Goal: Information Seeking & Learning: Learn about a topic

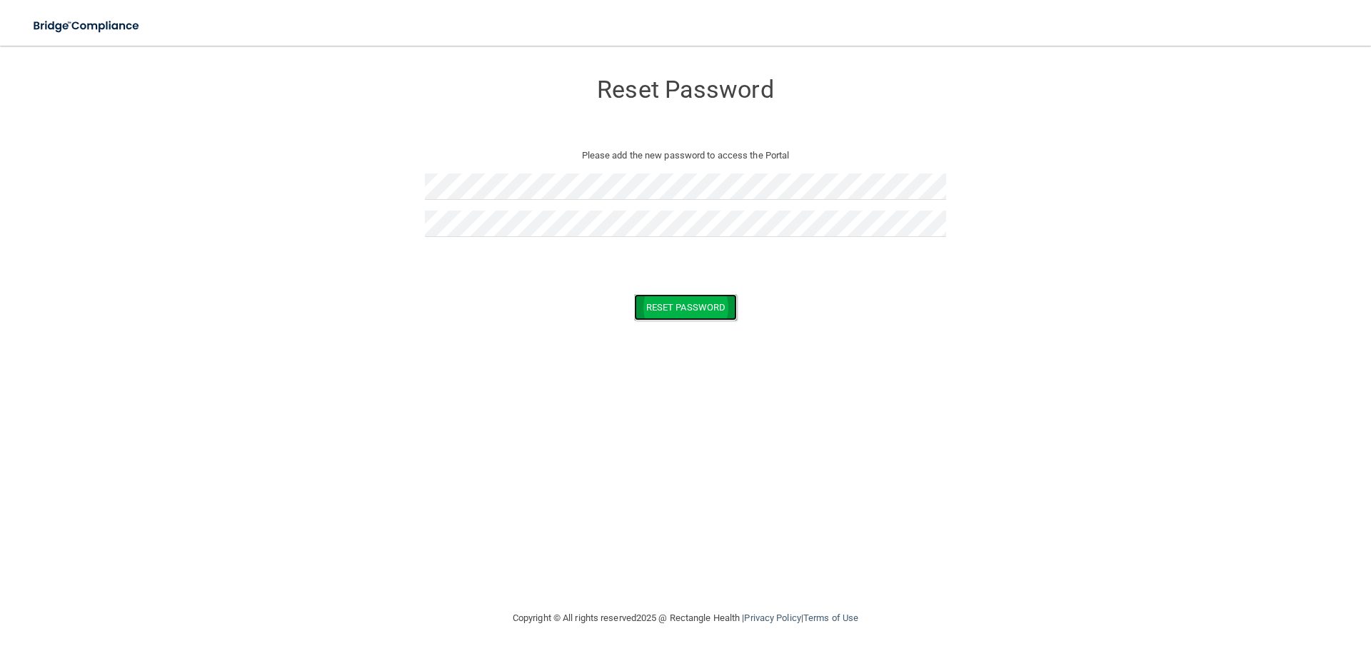
click at [691, 299] on button "Reset Password" at bounding box center [685, 307] width 103 height 26
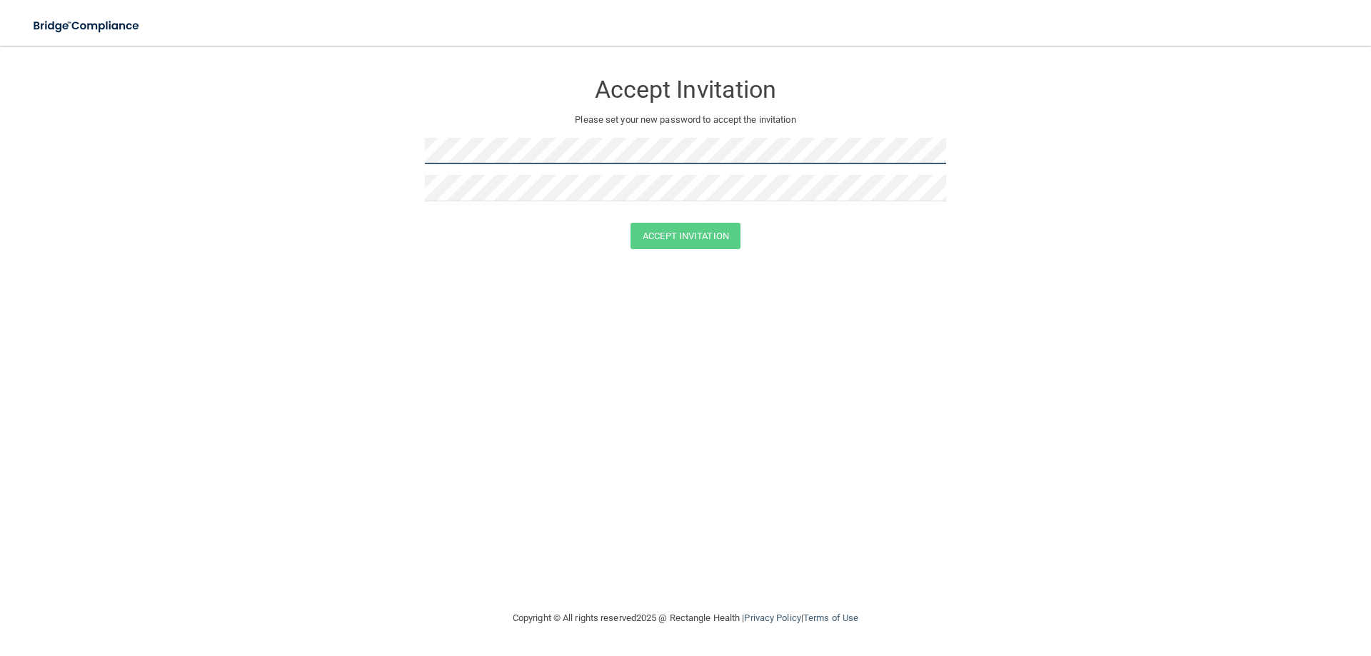
click at [253, 102] on form "Accept Invitation Please set your new password to accept the invitation Accept …" at bounding box center [686, 163] width 1314 height 206
click at [695, 231] on button "Accept Invitation" at bounding box center [685, 236] width 110 height 26
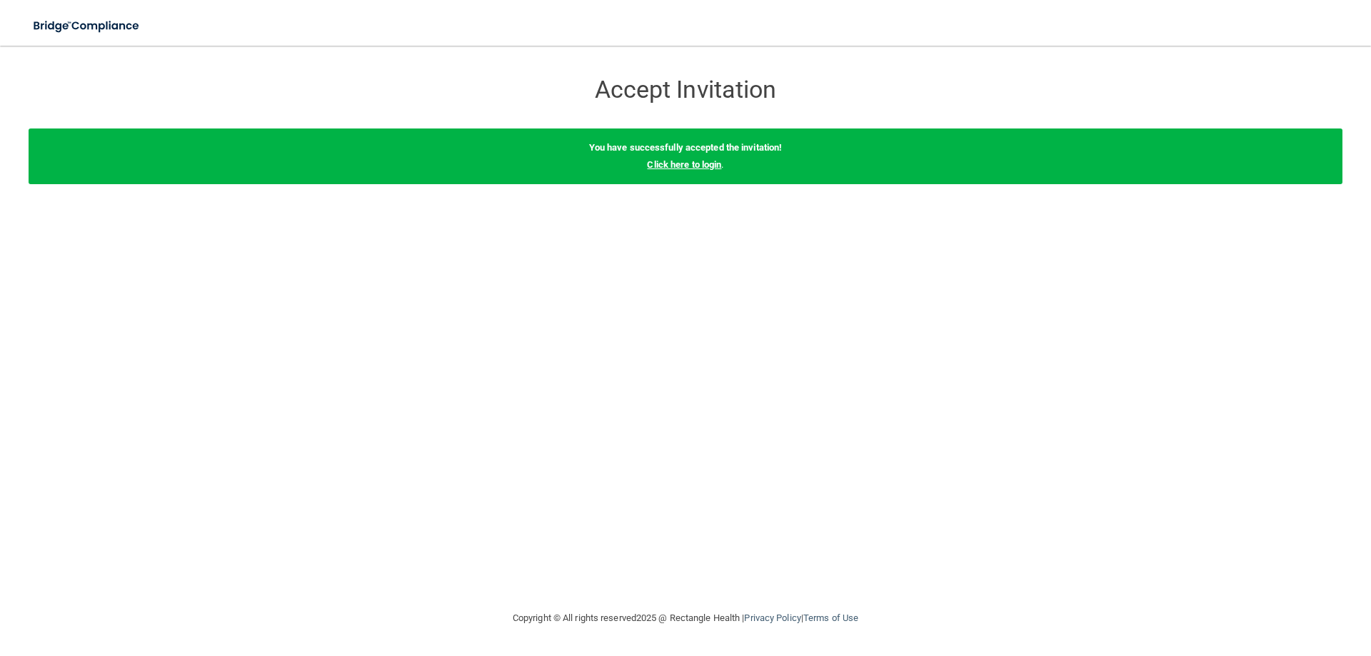
click at [685, 164] on link "Click here to login" at bounding box center [684, 164] width 74 height 11
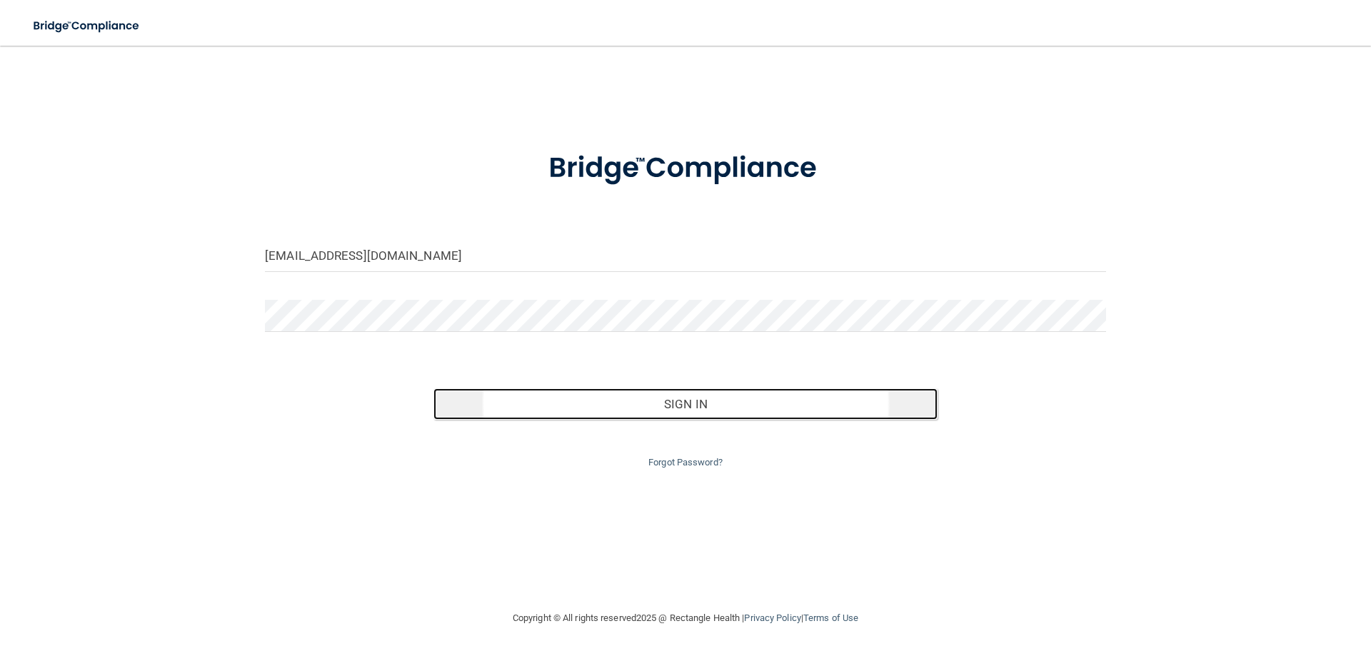
click at [674, 410] on button "Sign In" at bounding box center [685, 403] width 505 height 31
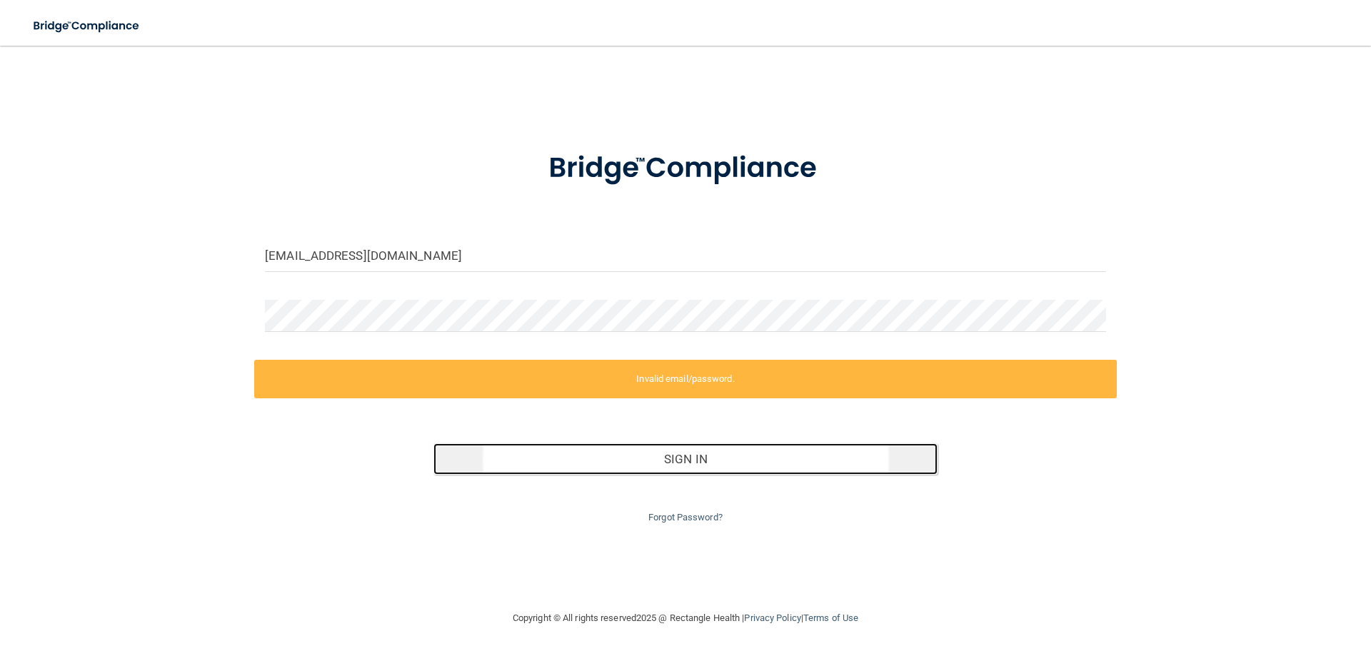
click at [680, 467] on button "Sign In" at bounding box center [685, 458] width 505 height 31
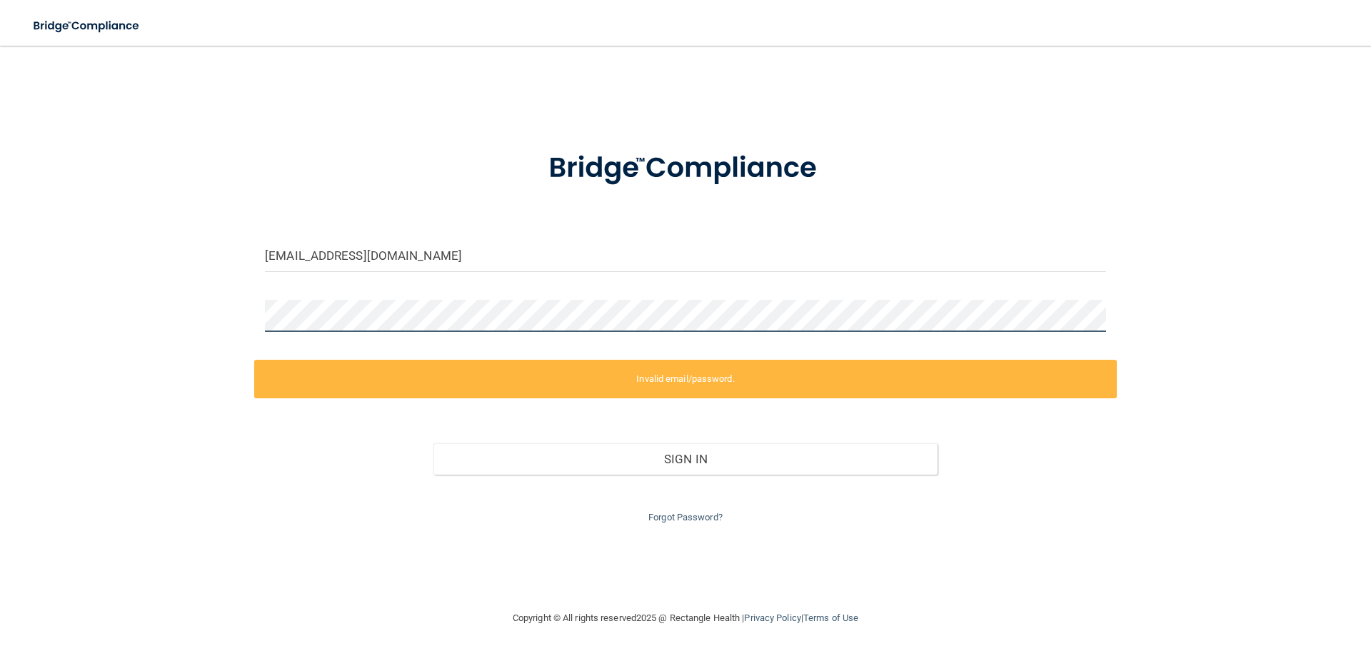
click at [147, 280] on div "[EMAIL_ADDRESS][DOMAIN_NAME] Invalid email/password. You don't have permission …" at bounding box center [686, 327] width 1314 height 535
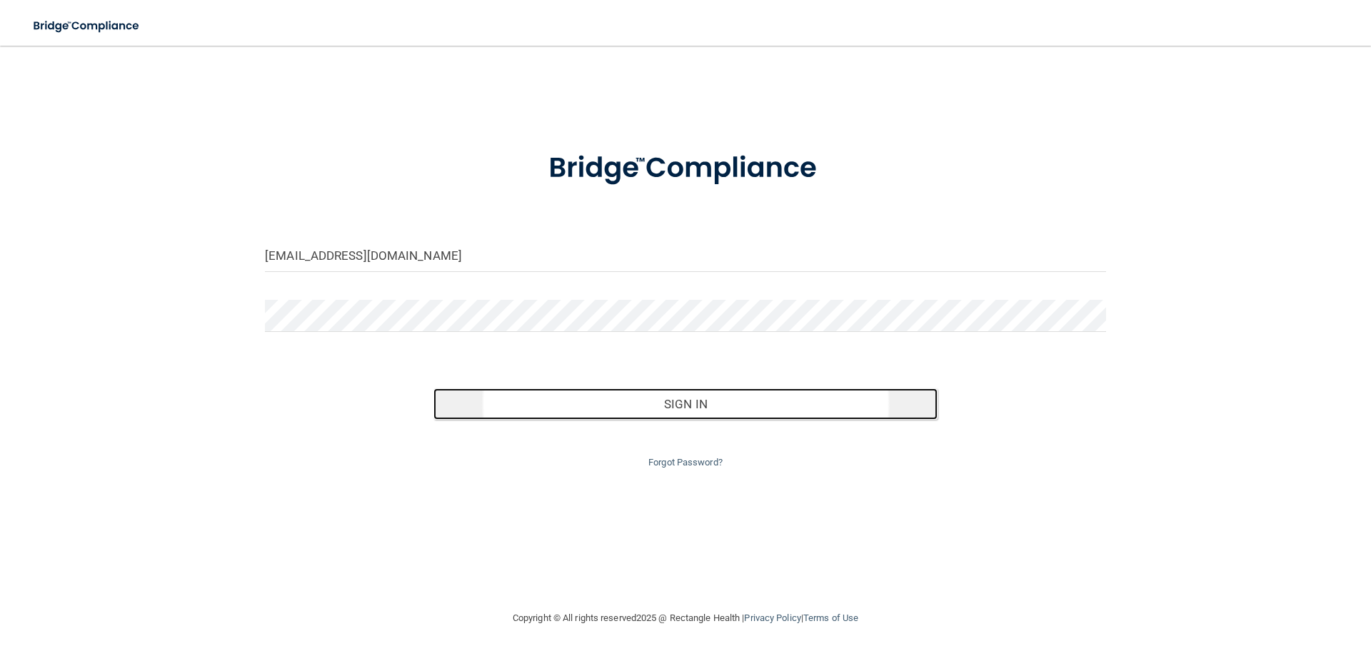
click at [705, 406] on button "Sign In" at bounding box center [685, 403] width 505 height 31
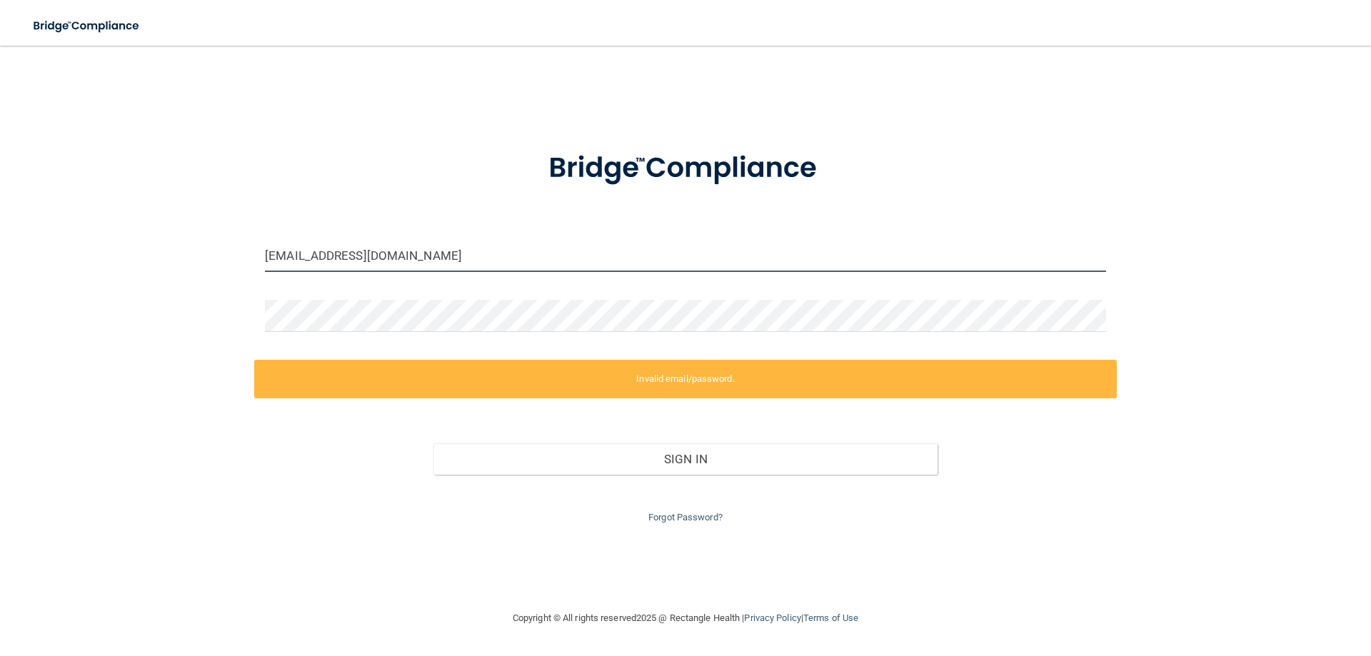
drag, startPoint x: 405, startPoint y: 256, endPoint x: 180, endPoint y: 230, distance: 226.4
click at [180, 230] on div "[EMAIL_ADDRESS][DOMAIN_NAME] Invalid email/password. You don't have permission …" at bounding box center [686, 327] width 1314 height 535
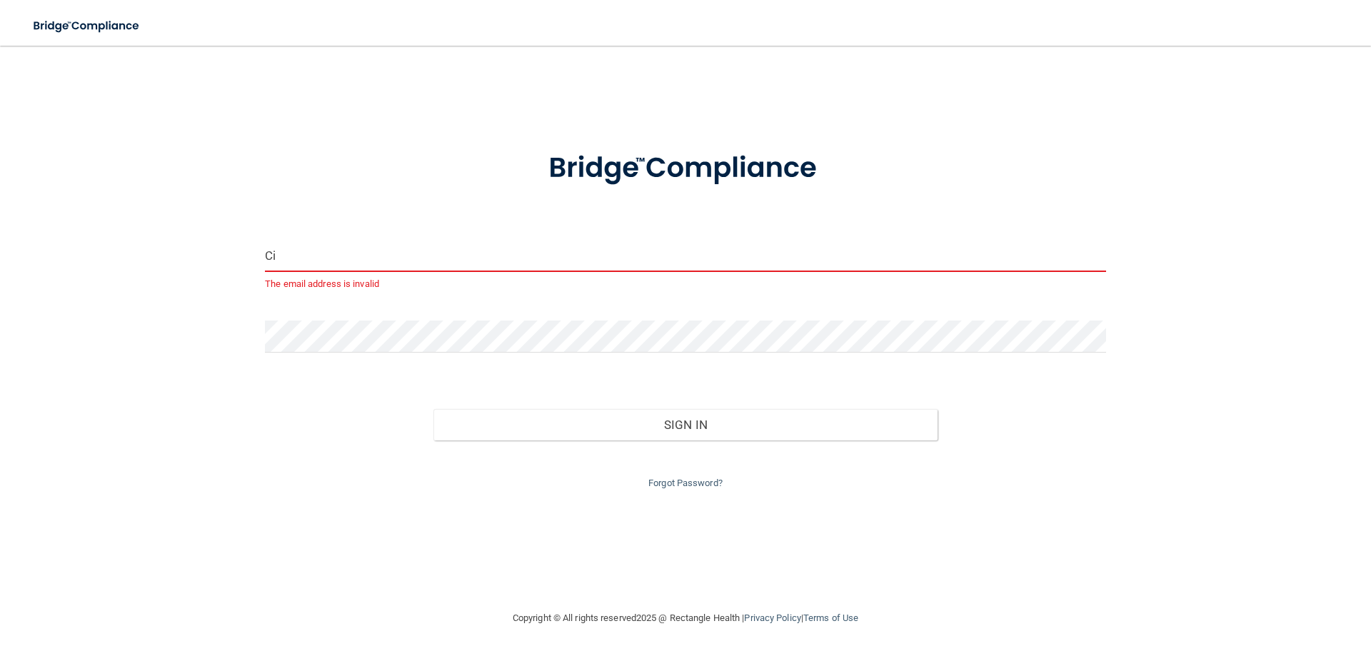
type input "C"
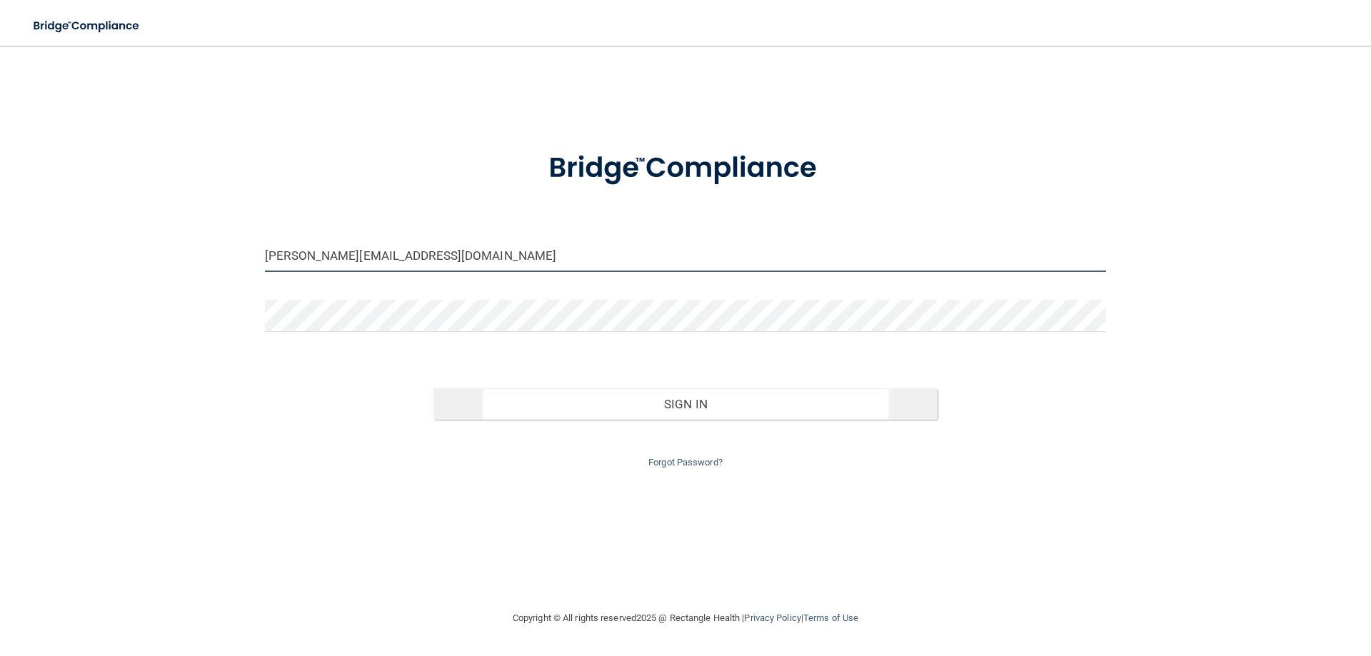
type input "[PERSON_NAME][EMAIL_ADDRESS][DOMAIN_NAME]"
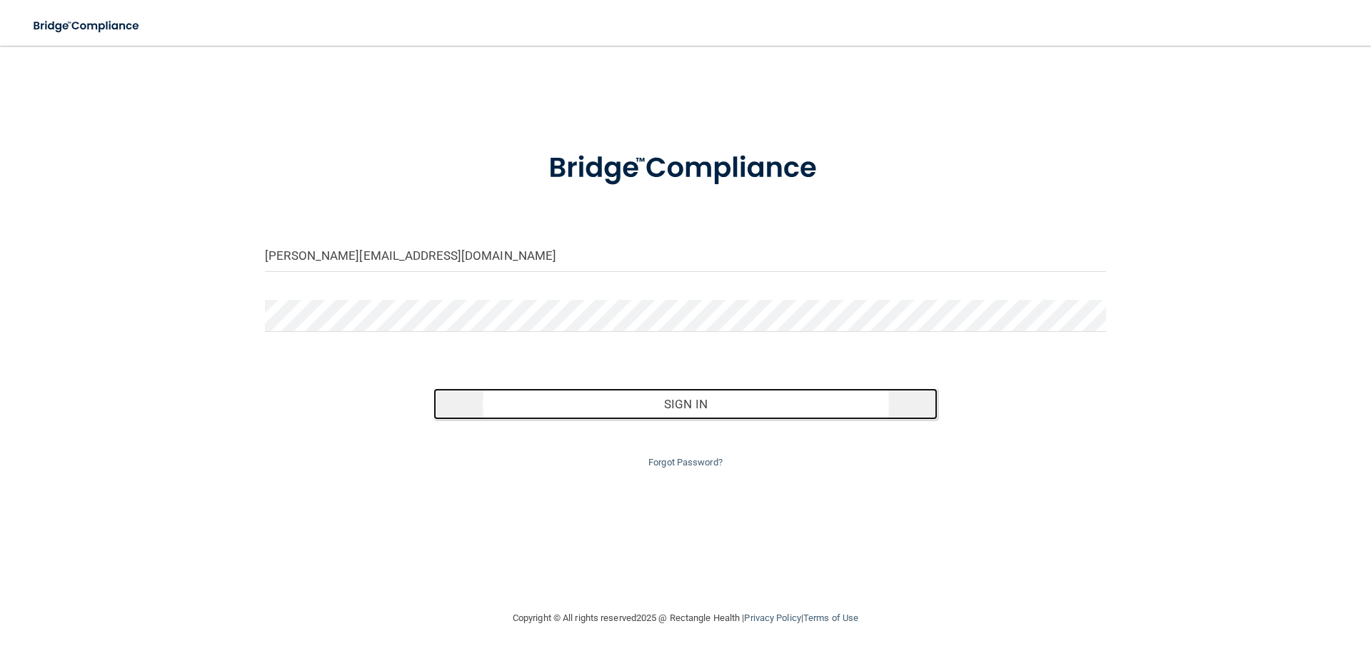
click at [713, 406] on button "Sign In" at bounding box center [685, 403] width 505 height 31
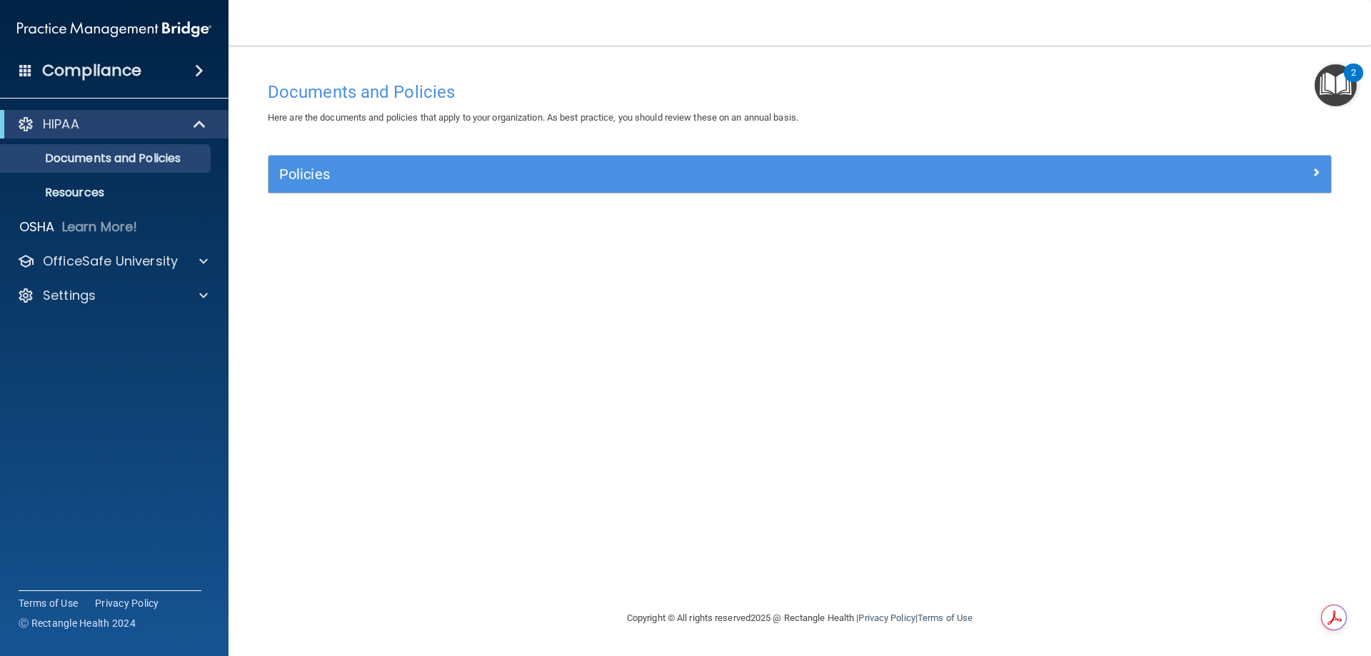
click at [195, 66] on span at bounding box center [199, 70] width 9 height 17
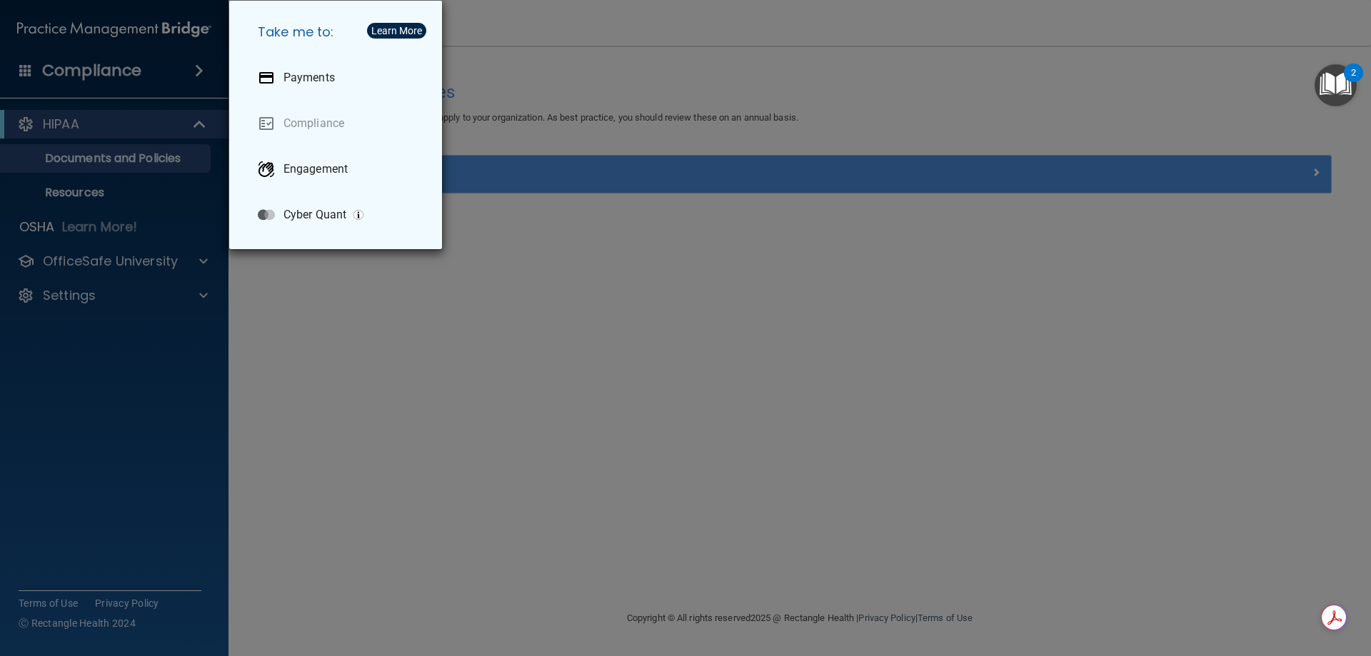
click at [308, 335] on div "Take me to: Payments Compliance Engagement Cyber Quant" at bounding box center [685, 328] width 1371 height 656
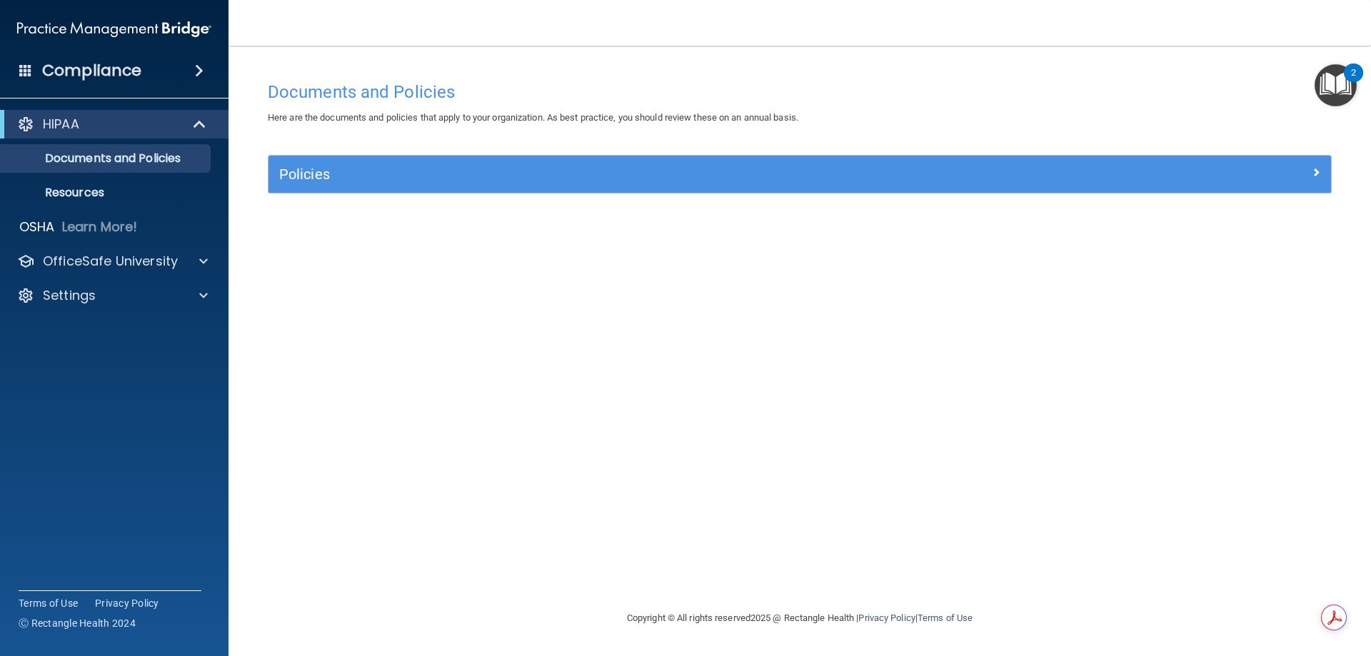
click at [198, 68] on span at bounding box center [199, 70] width 9 height 17
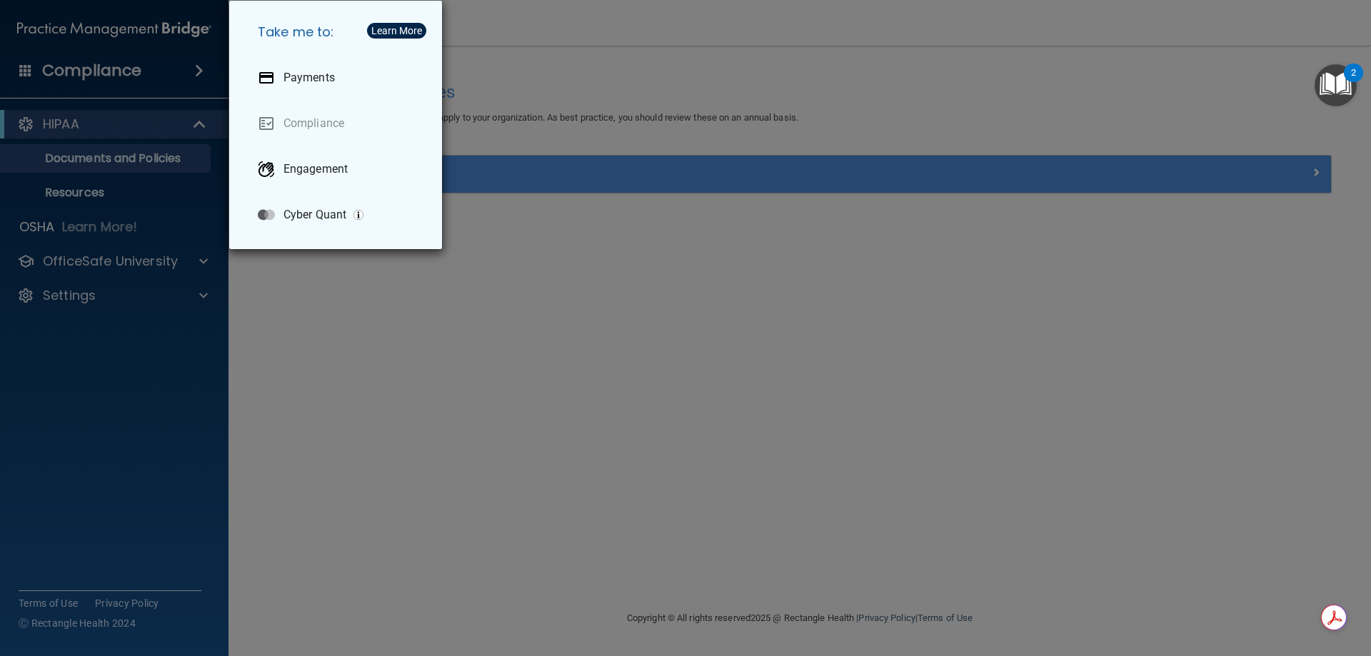
click at [518, 291] on div "Take me to: Payments Compliance Engagement Cyber Quant" at bounding box center [685, 328] width 1371 height 656
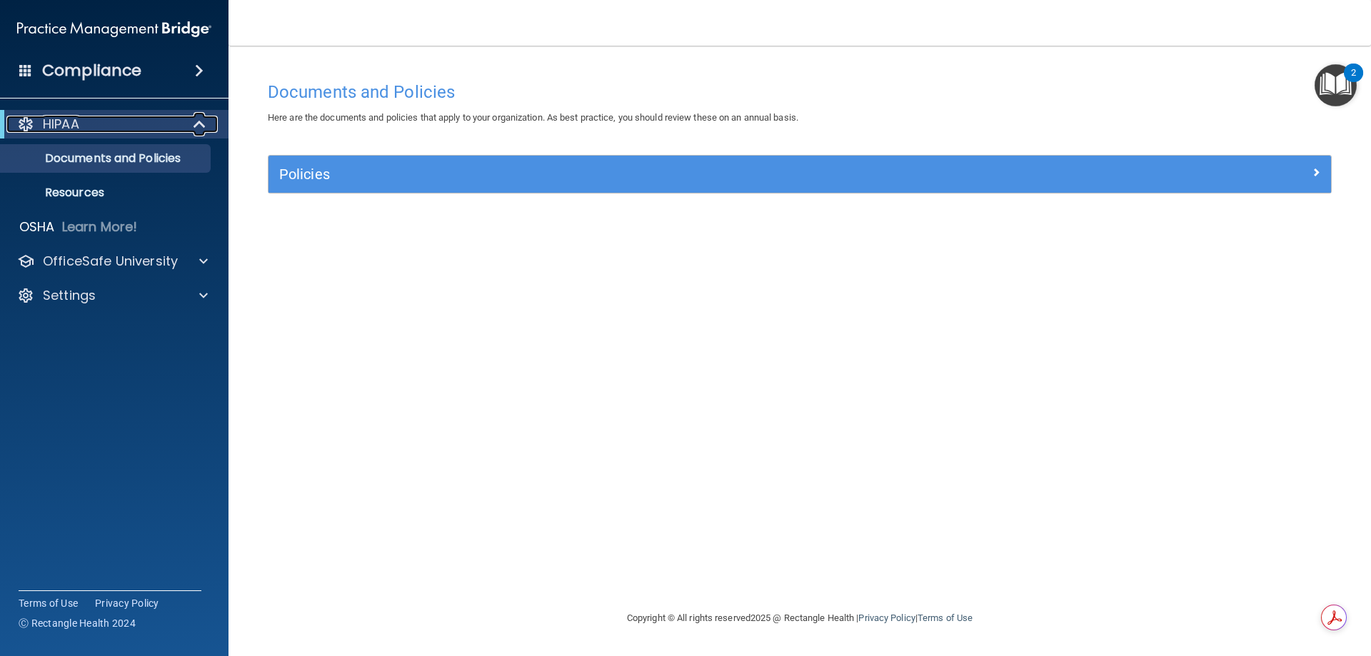
click at [196, 127] on span at bounding box center [201, 124] width 12 height 17
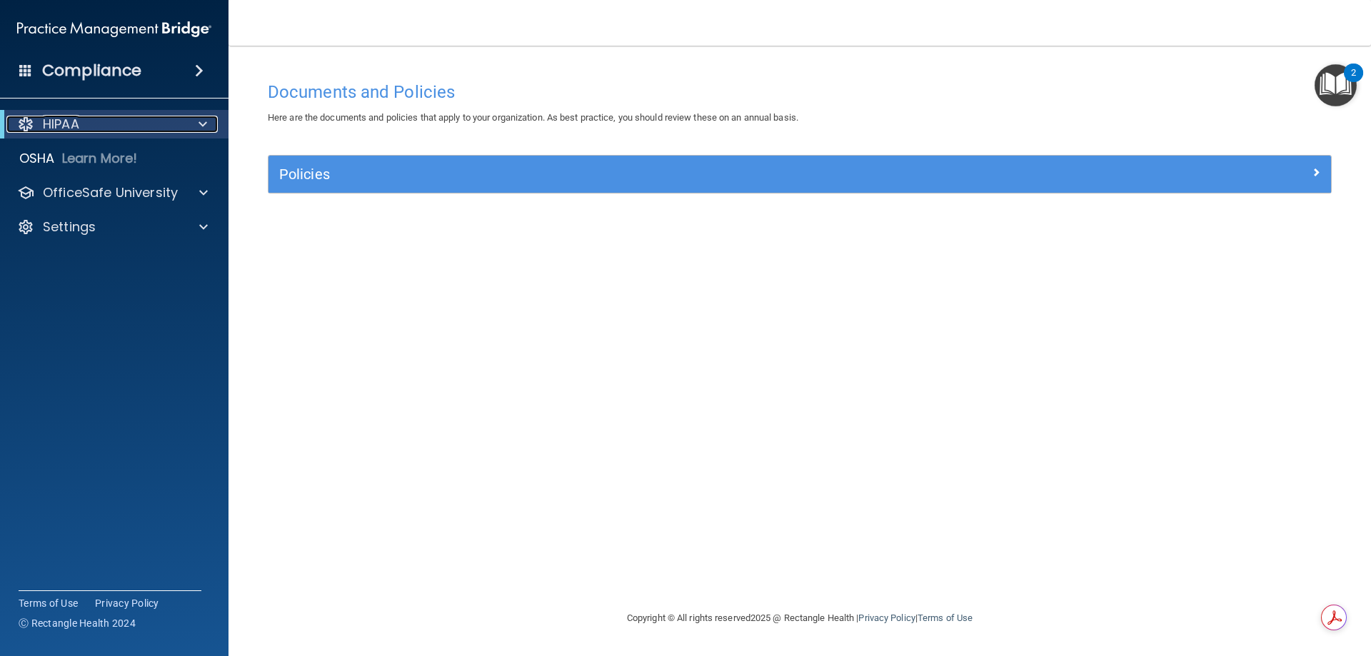
click at [183, 119] on div at bounding box center [200, 124] width 35 height 17
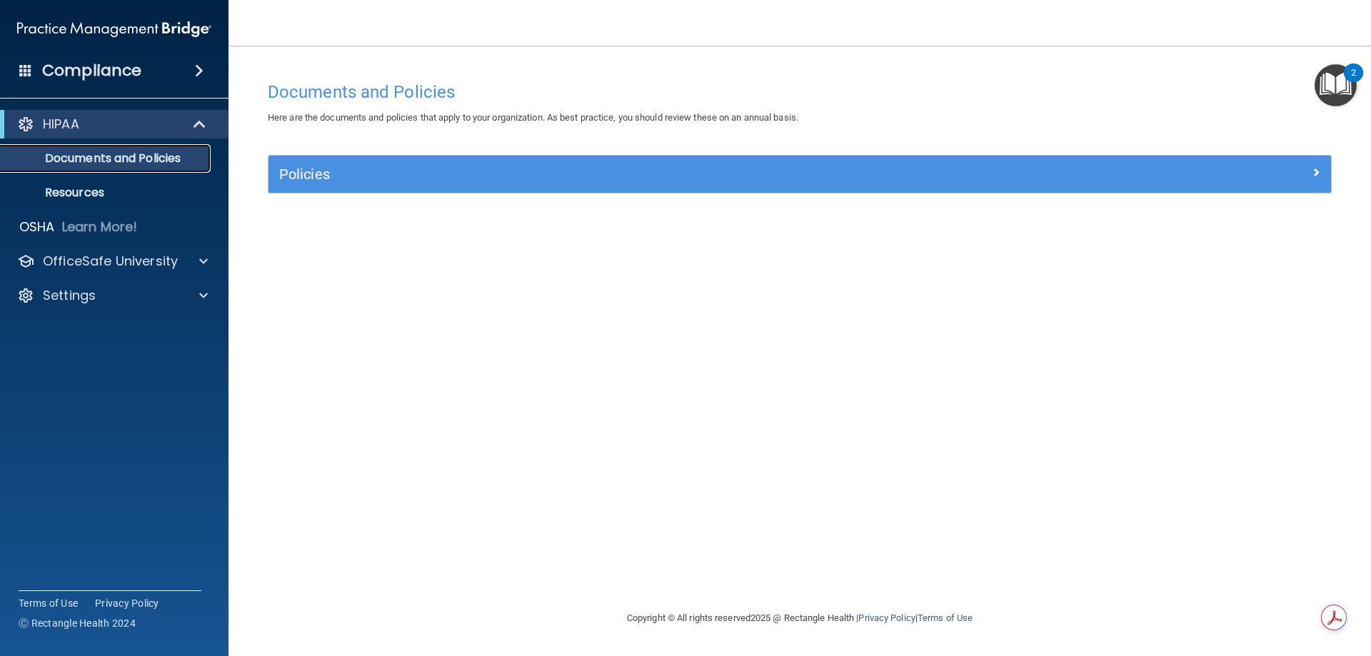
click at [158, 155] on p "Documents and Policies" at bounding box center [106, 158] width 195 height 14
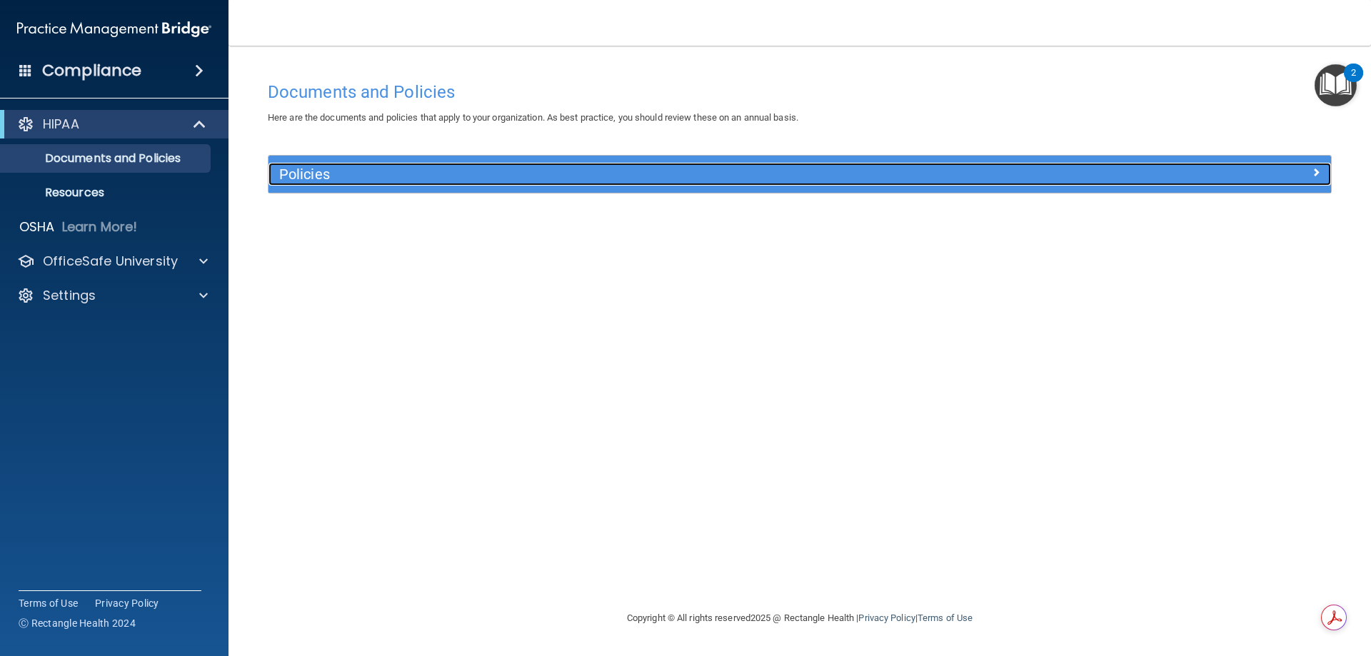
click at [301, 167] on h5 "Policies" at bounding box center [666, 174] width 775 height 16
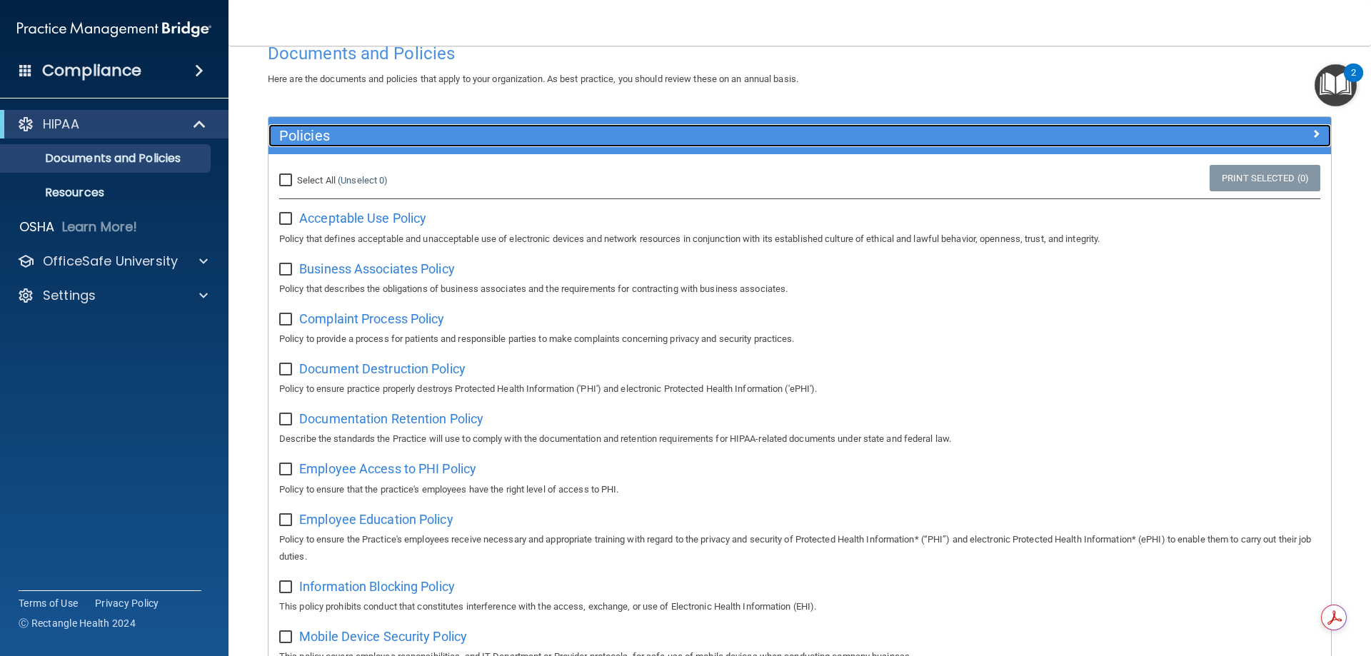
scroll to position [71, 0]
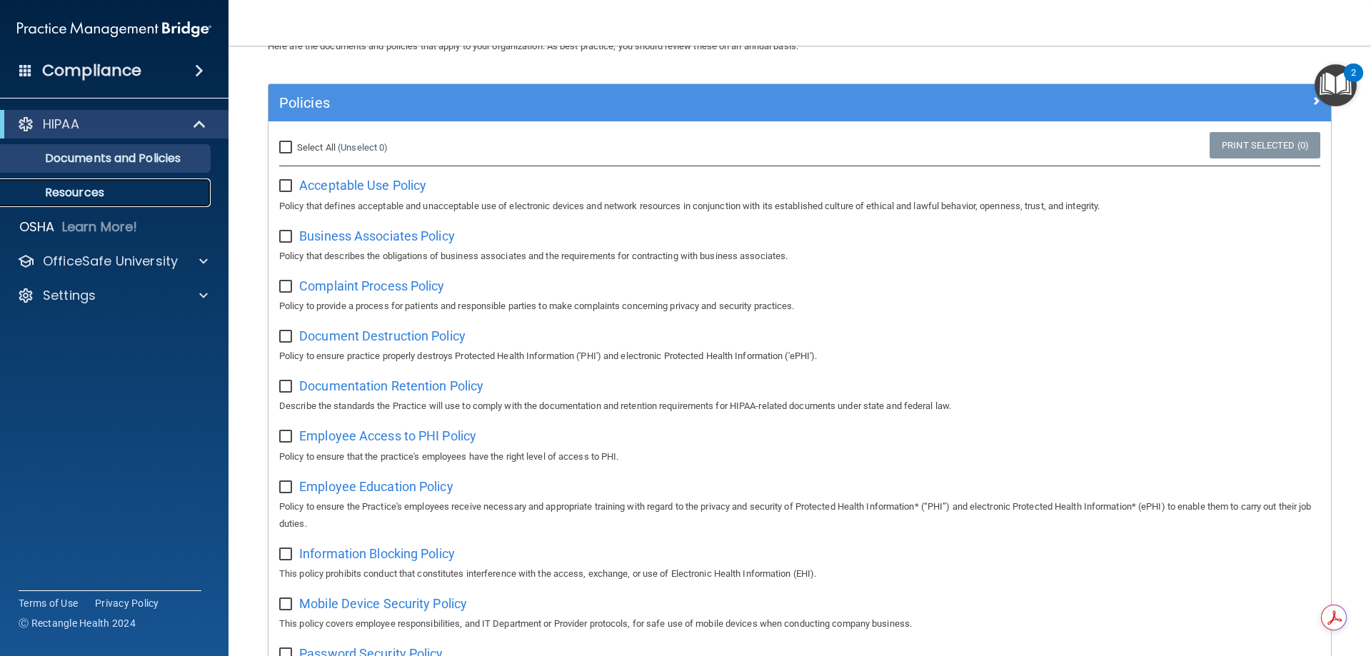
click at [65, 191] on p "Resources" at bounding box center [106, 193] width 195 height 14
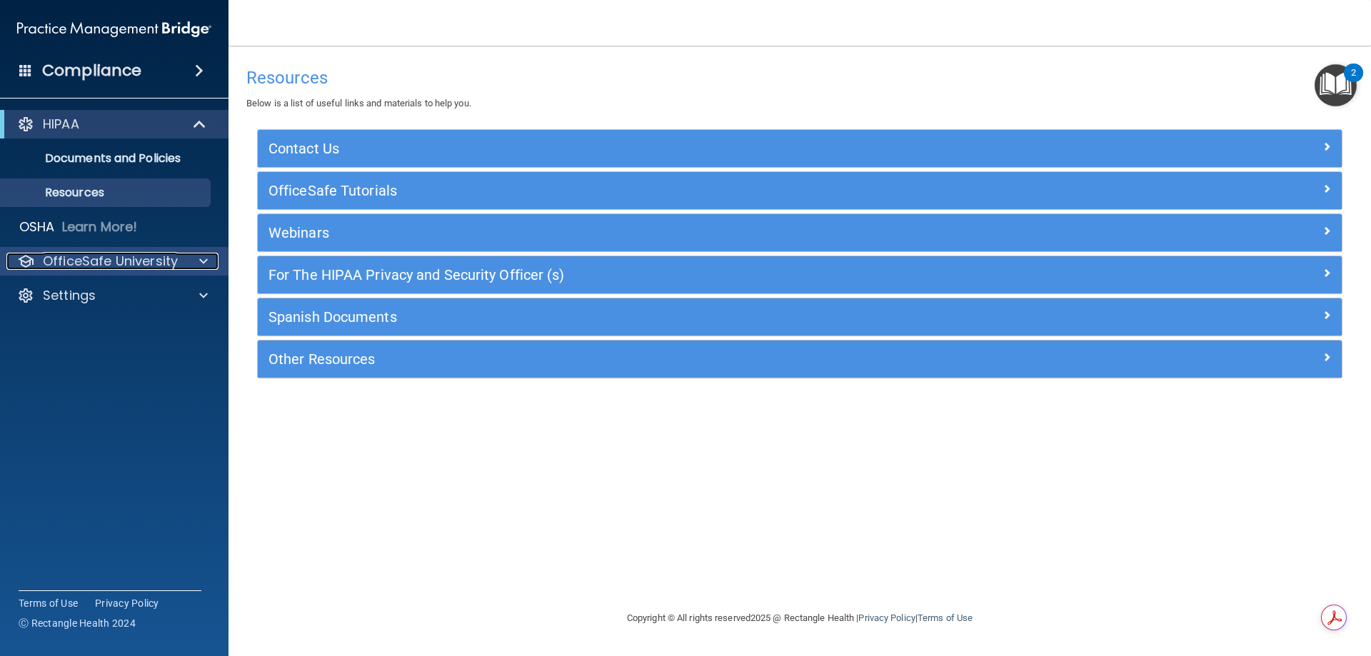
click at [157, 263] on p "OfficeSafe University" at bounding box center [110, 261] width 135 height 17
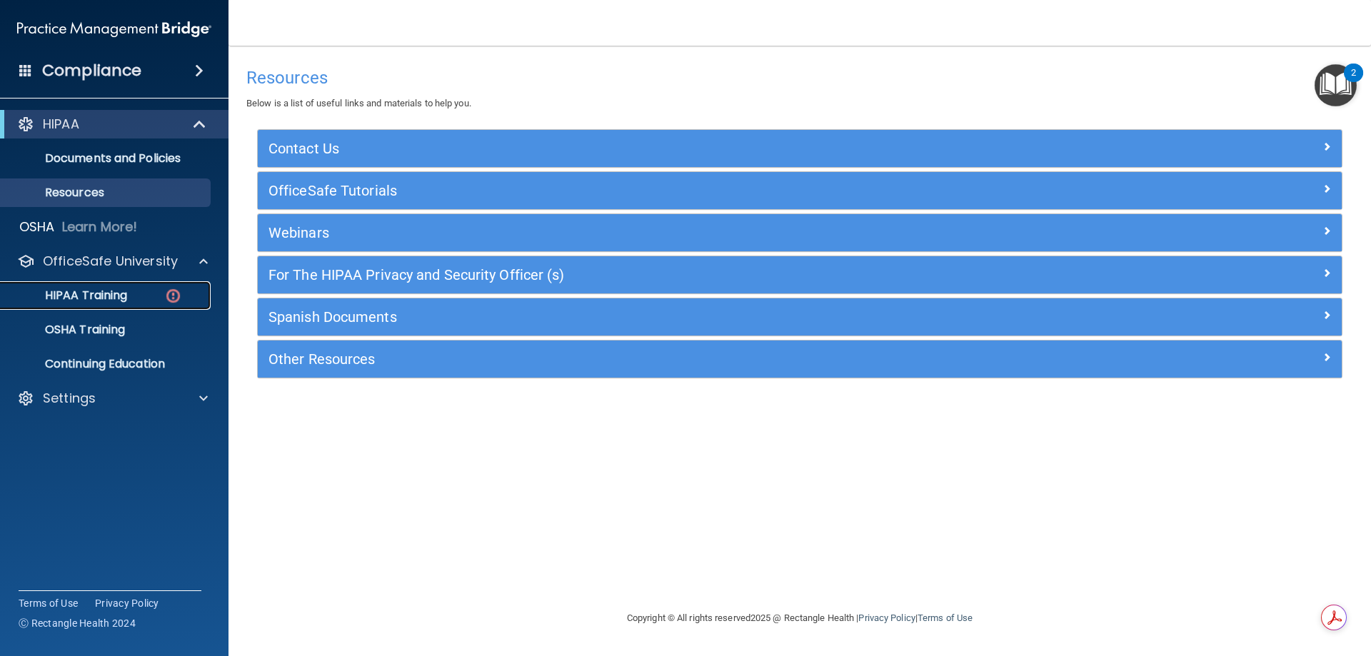
click at [99, 301] on p "HIPAA Training" at bounding box center [68, 295] width 118 height 14
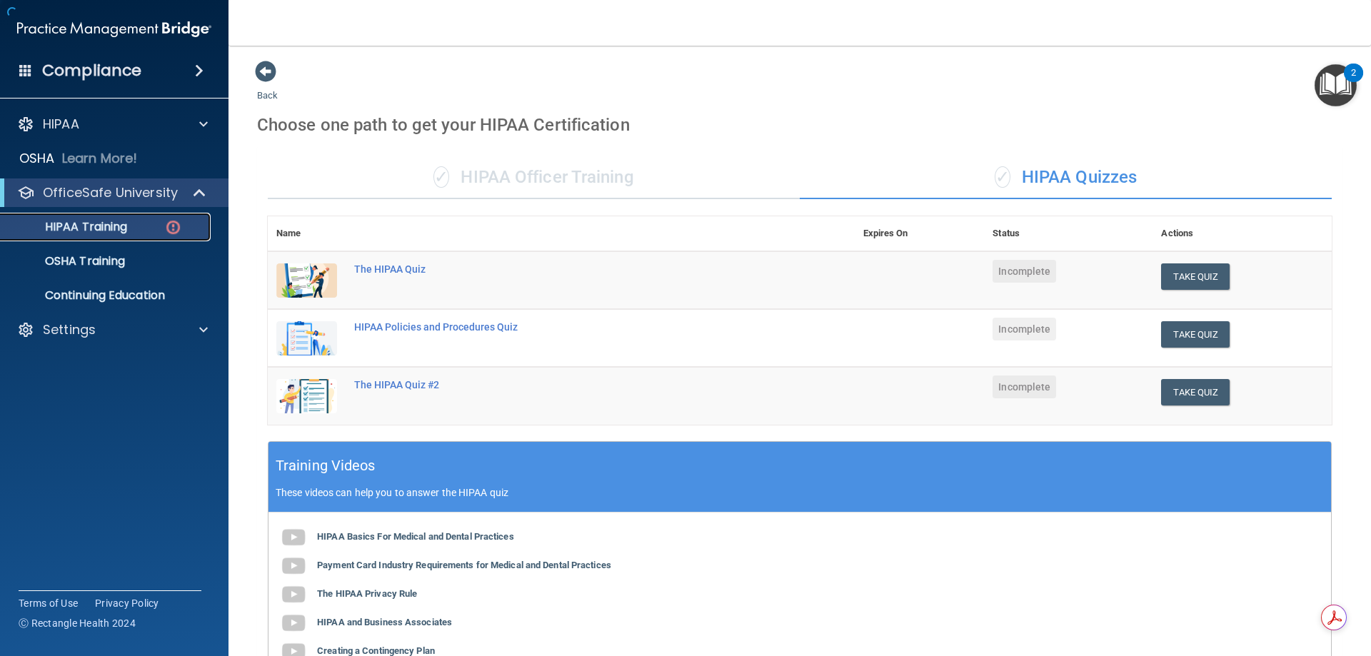
click at [139, 222] on div "HIPAA Training" at bounding box center [106, 227] width 195 height 14
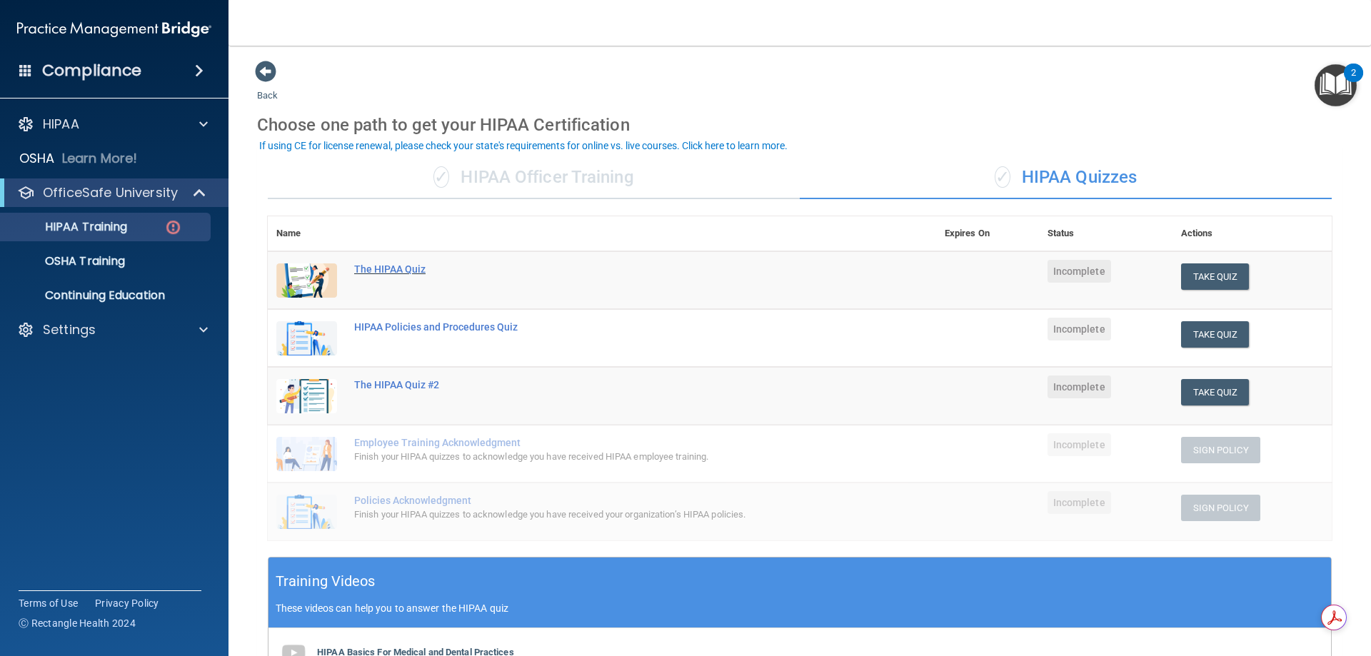
click at [394, 267] on div "The HIPAA Quiz" at bounding box center [609, 268] width 510 height 11
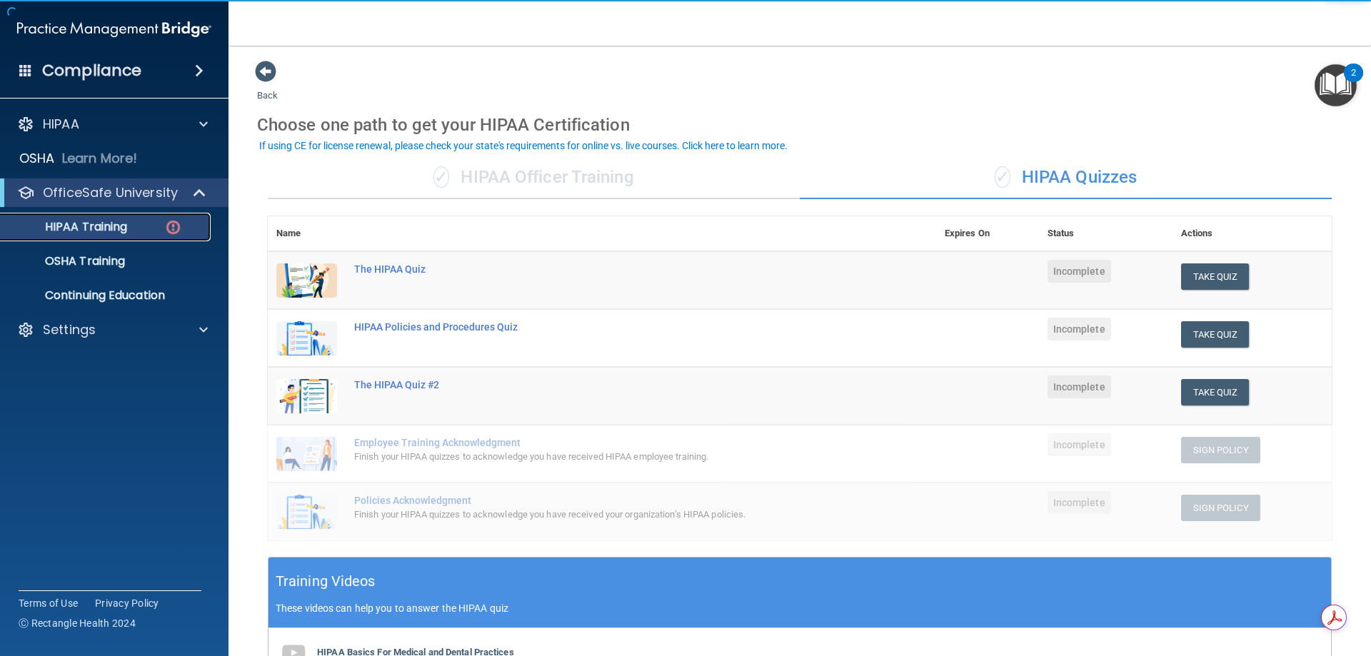
click at [126, 224] on p "HIPAA Training" at bounding box center [68, 227] width 118 height 14
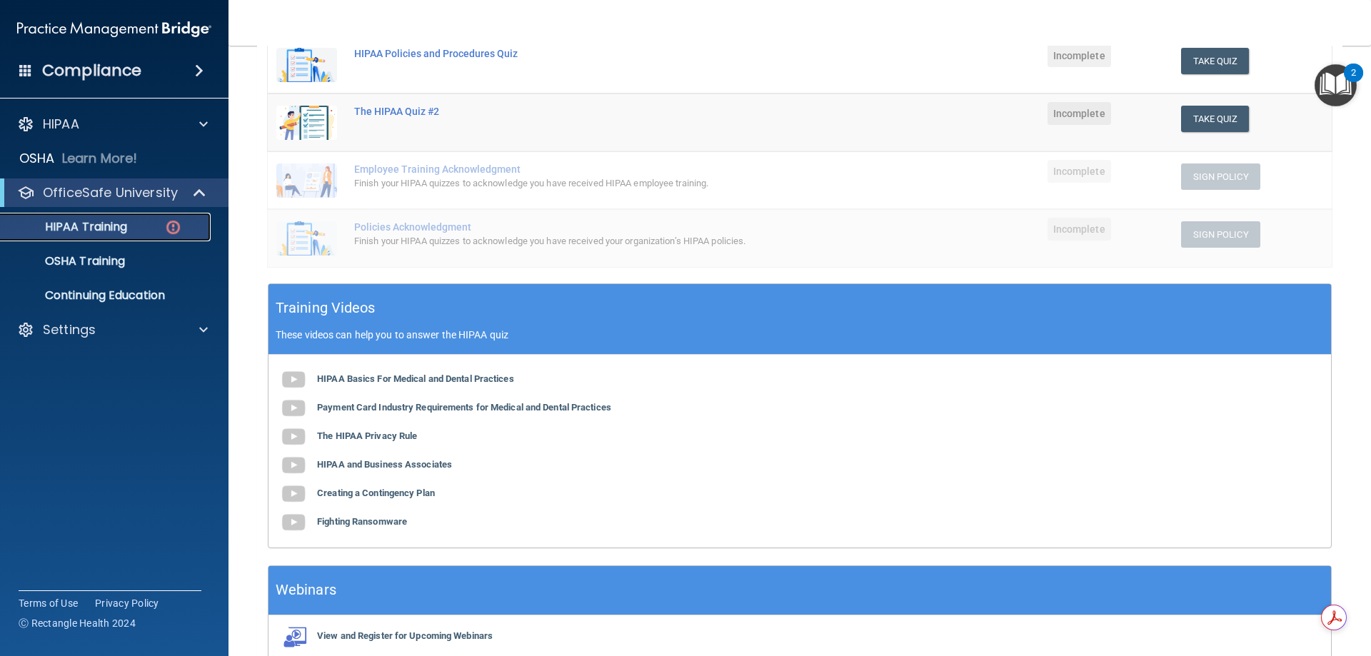
scroll to position [286, 0]
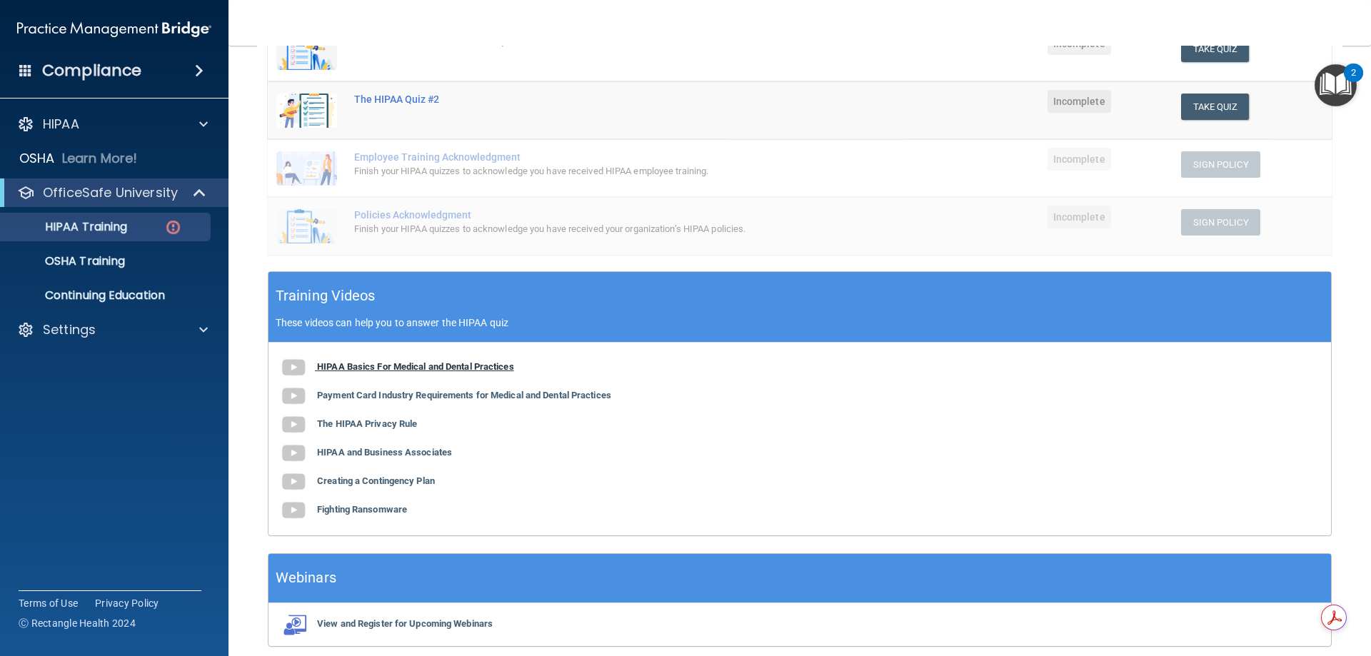
click at [341, 366] on b "HIPAA Basics For Medical and Dental Practices" at bounding box center [415, 366] width 197 height 11
